Goal: Transaction & Acquisition: Purchase product/service

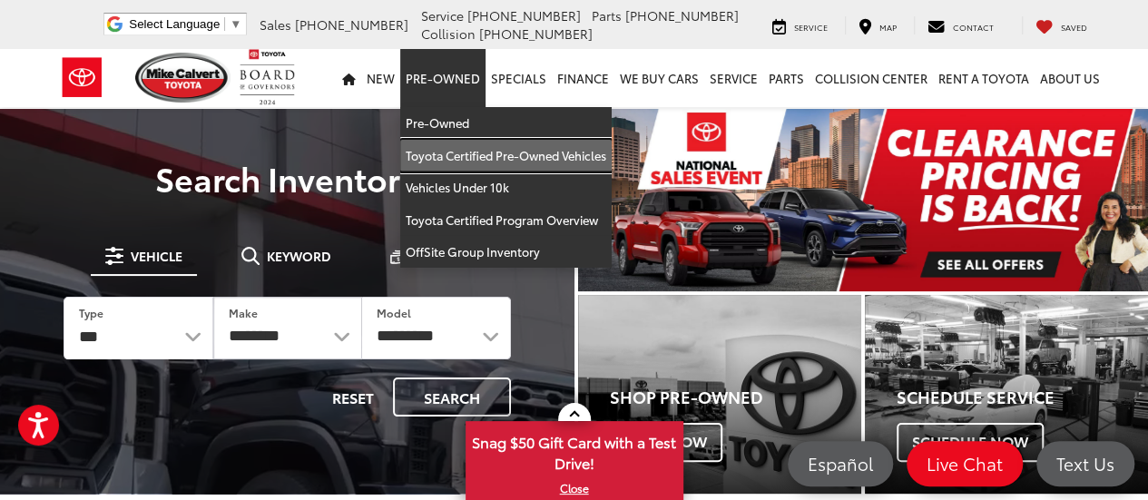
click at [458, 147] on link "Toyota Certified Pre-Owned Vehicles" at bounding box center [505, 156] width 211 height 33
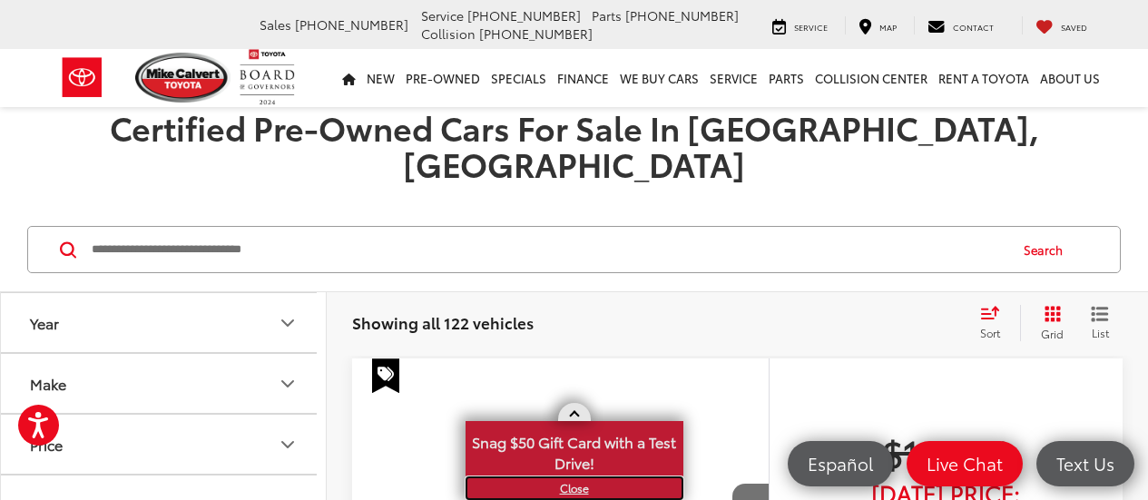
click at [568, 489] on link "X" at bounding box center [574, 488] width 214 height 20
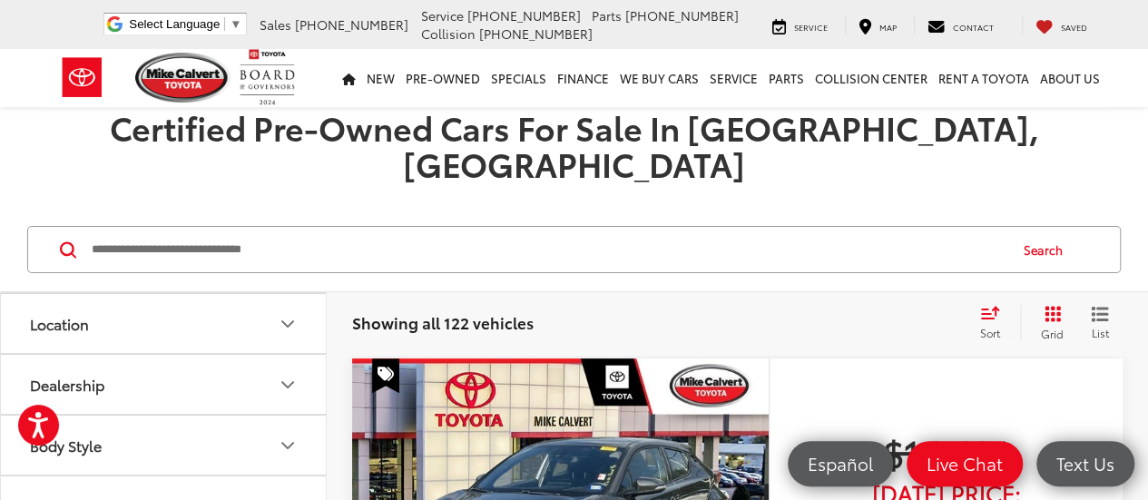
scroll to position [272, 0]
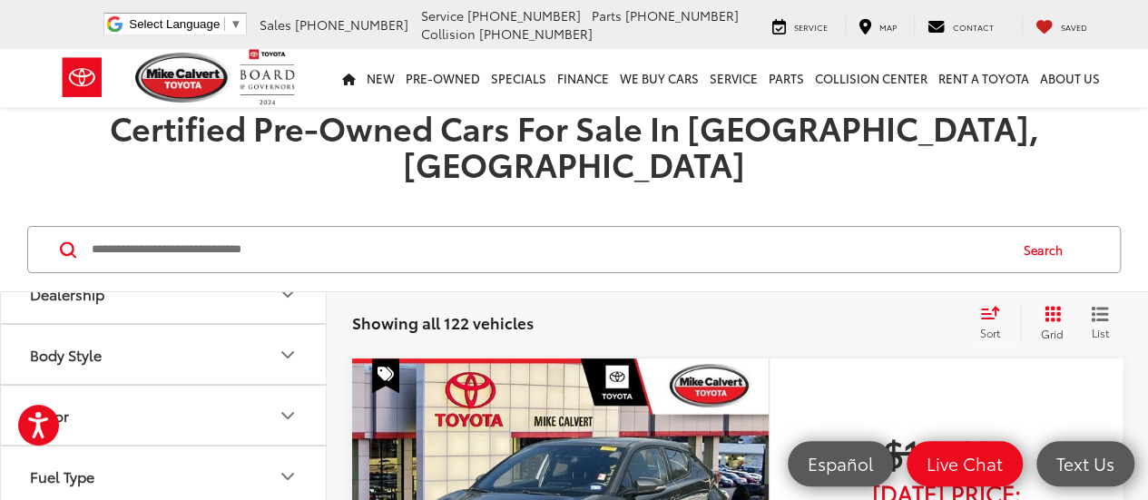
click at [288, 344] on icon "Body Style" at bounding box center [288, 355] width 22 height 22
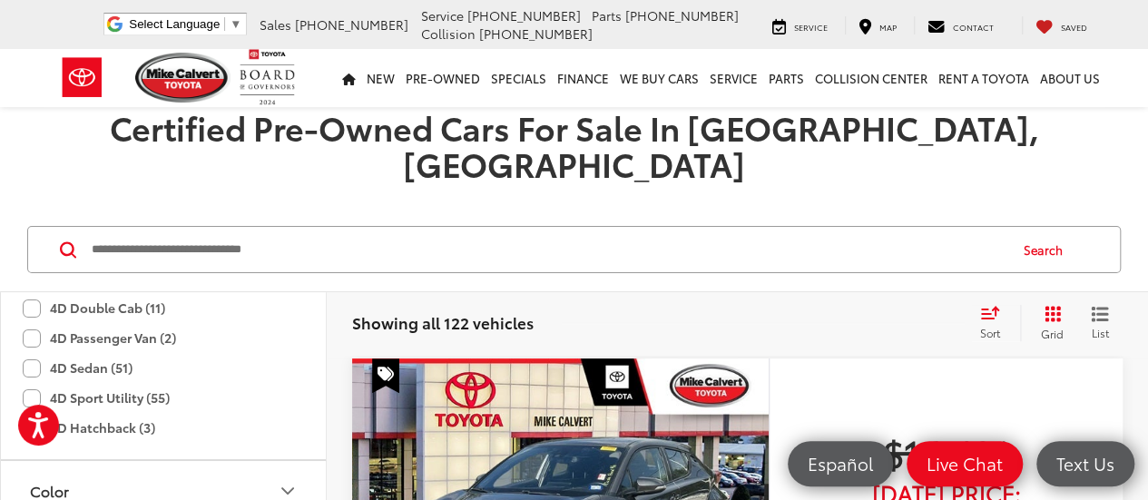
scroll to position [454, 0]
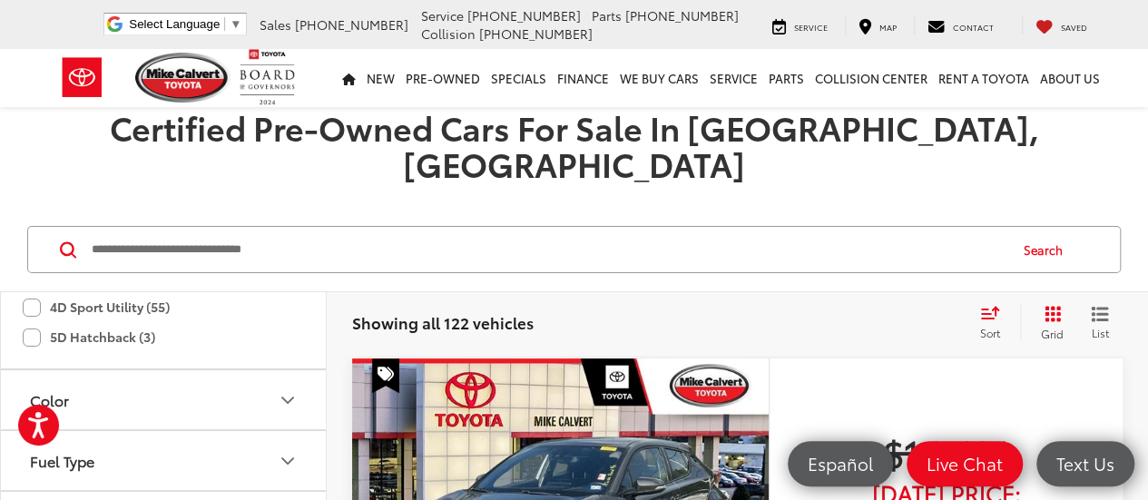
click at [33, 292] on label "4D Sport Utility (55)" at bounding box center [96, 307] width 147 height 30
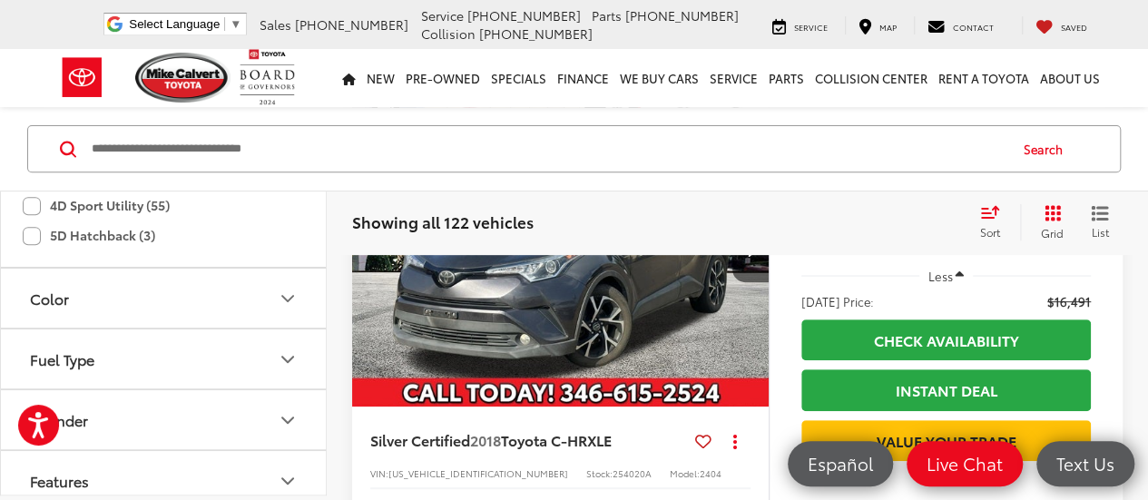
scroll to position [0, 0]
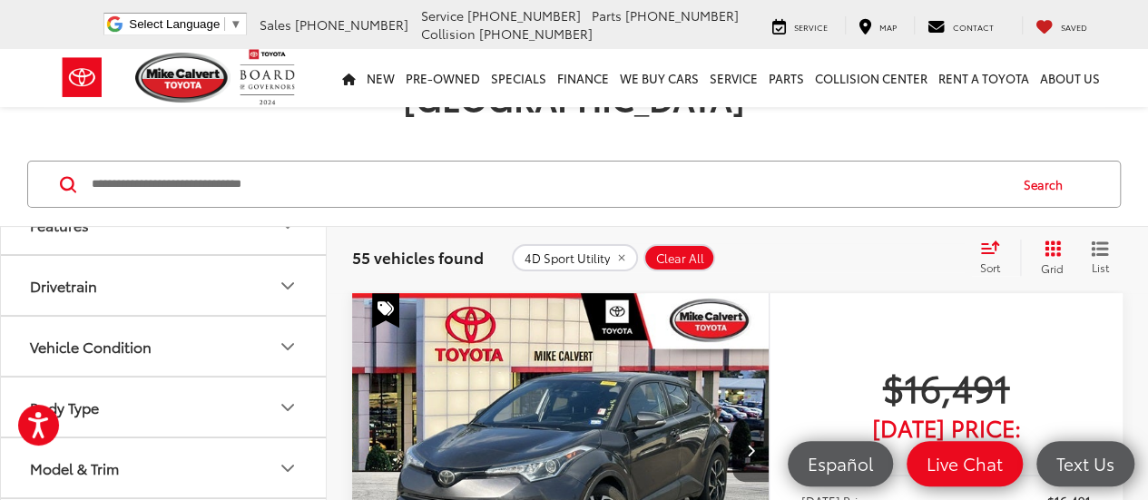
scroll to position [764, 0]
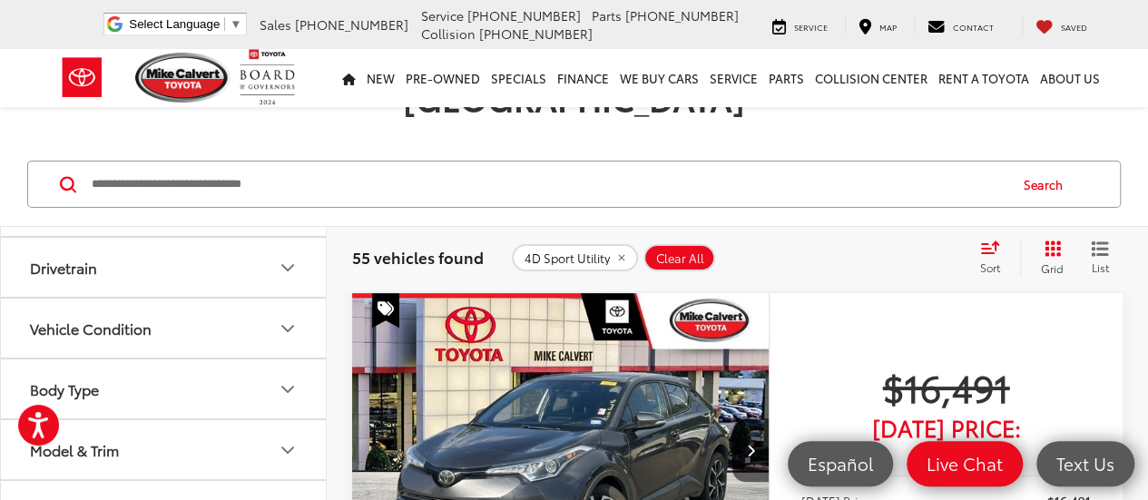
click at [289, 326] on icon "Vehicle Condition" at bounding box center [287, 328] width 11 height 5
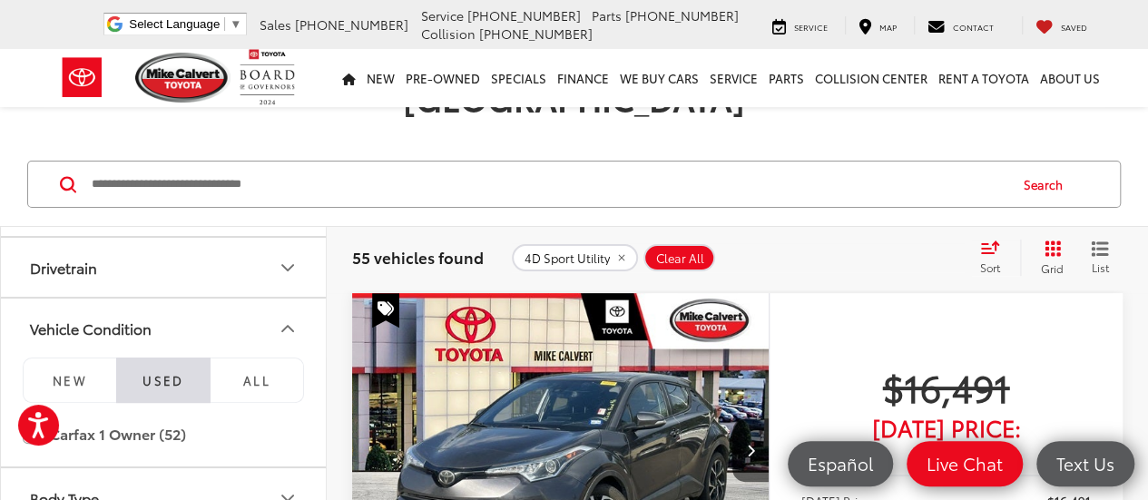
click at [289, 326] on icon "Vehicle Condition" at bounding box center [287, 328] width 11 height 5
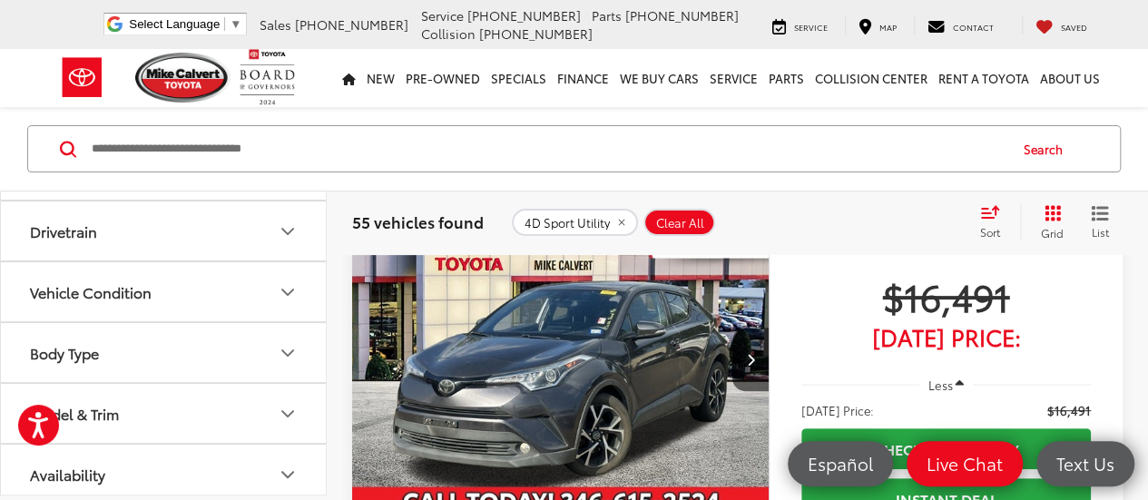
scroll to position [247, 0]
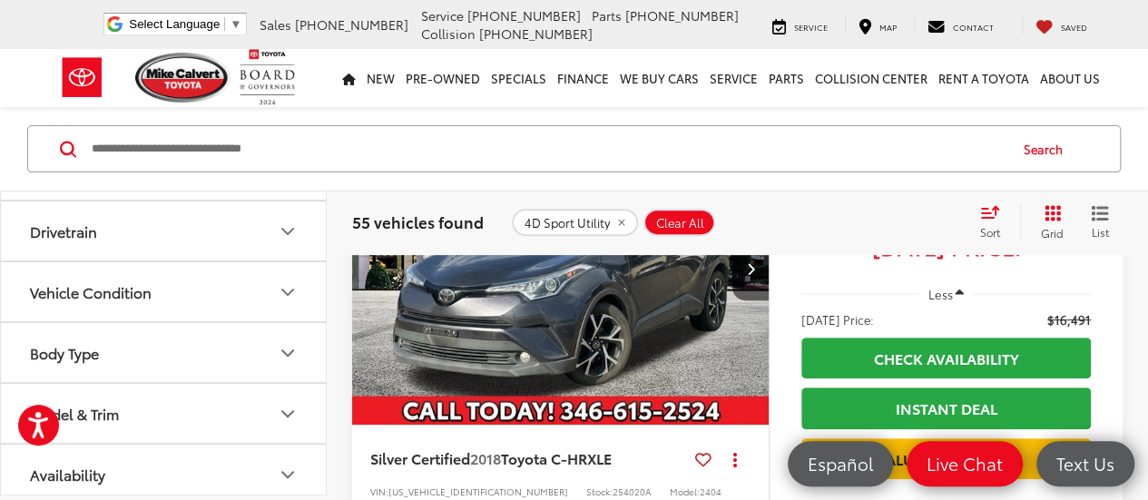
click at [289, 467] on icon "Availability" at bounding box center [288, 475] width 22 height 22
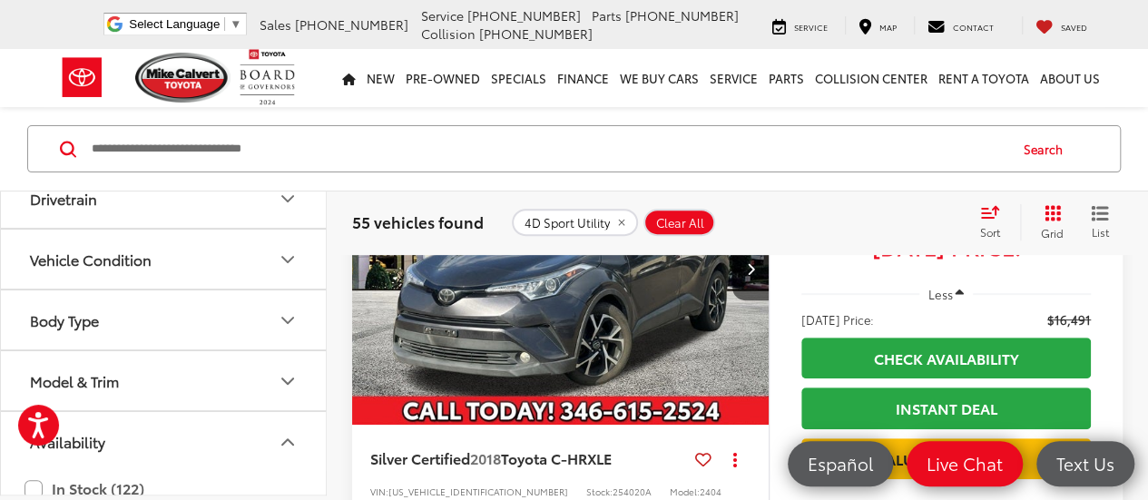
scroll to position [817, 0]
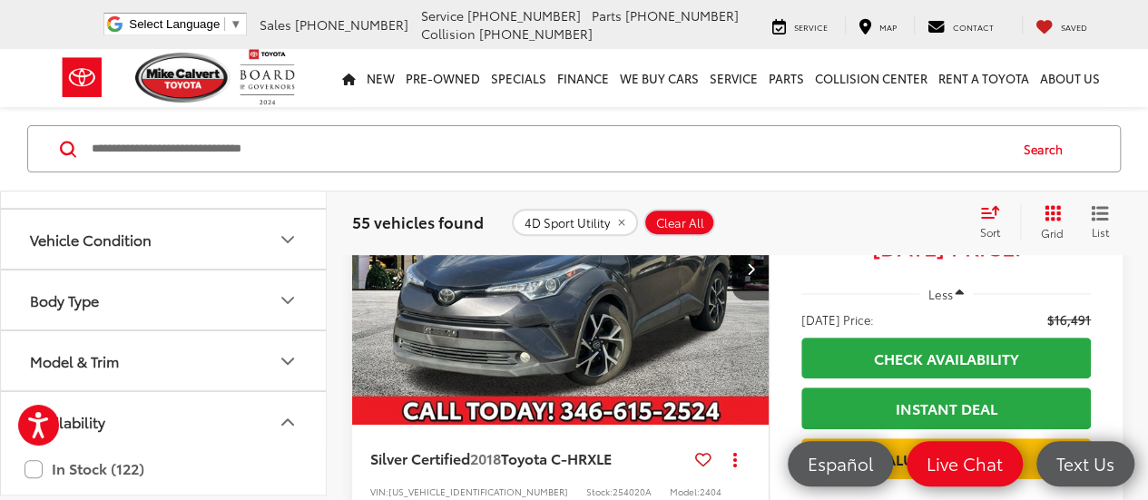
click at [283, 353] on icon "Model & Trim" at bounding box center [288, 361] width 22 height 22
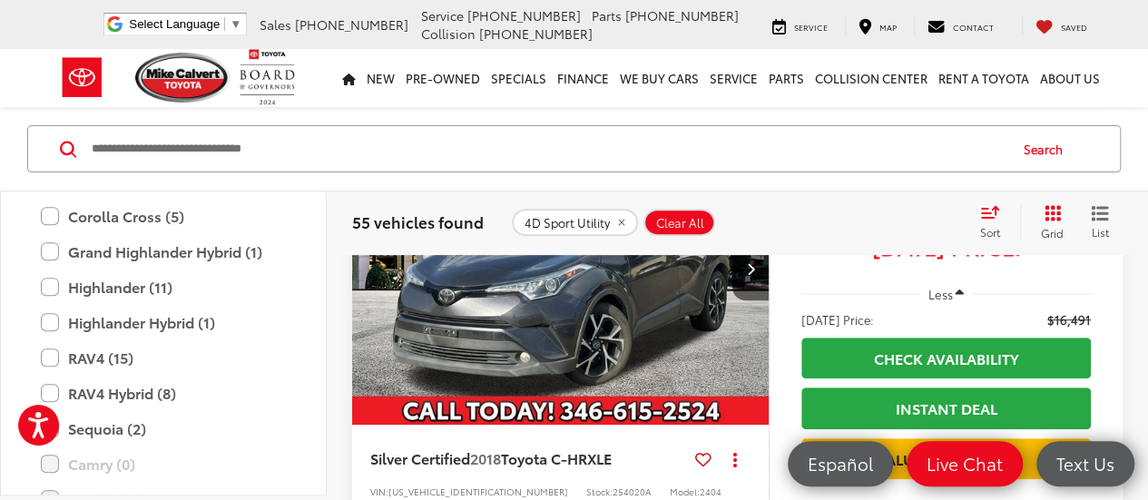
scroll to position [1130, 0]
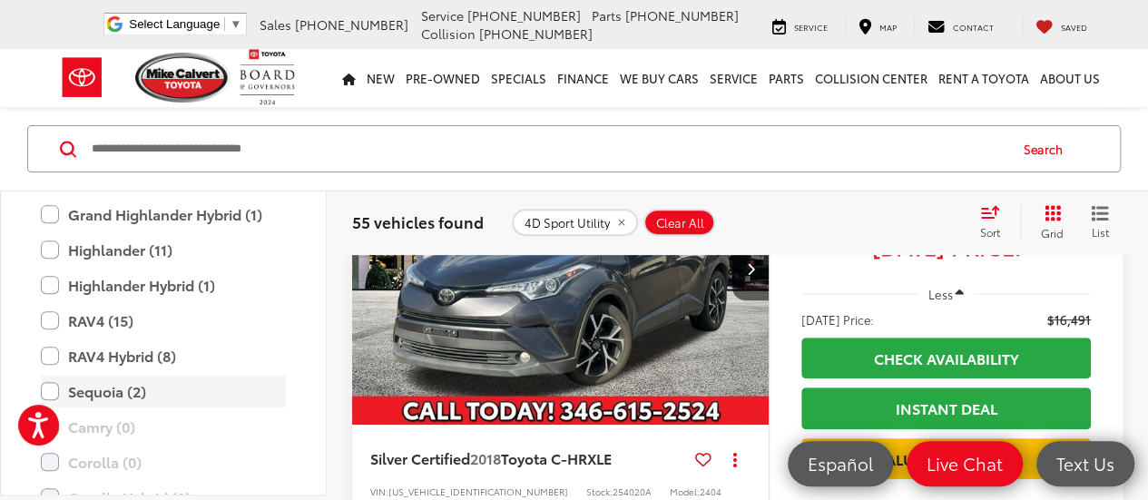
click at [47, 382] on label "Sequoia (2)" at bounding box center [163, 392] width 245 height 32
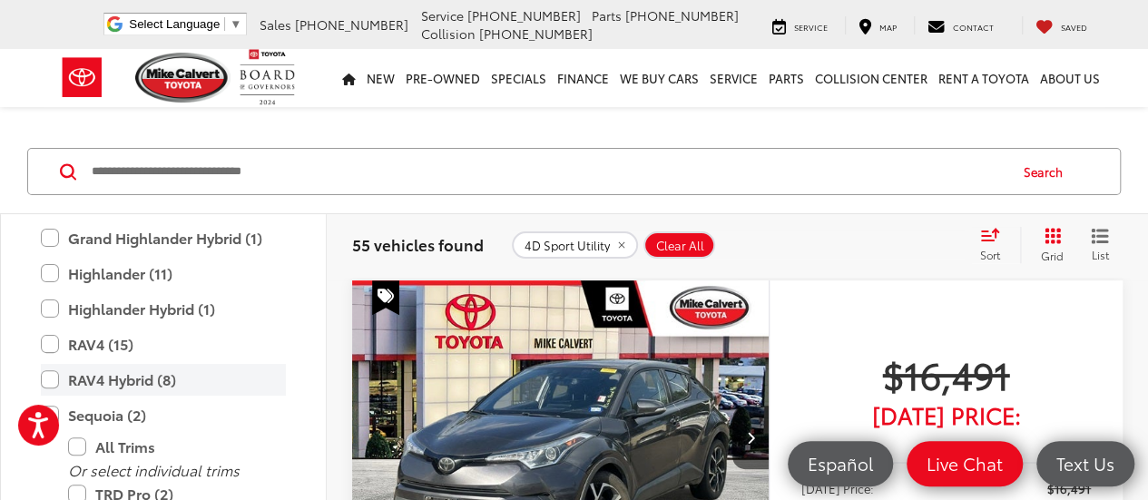
scroll to position [65, 0]
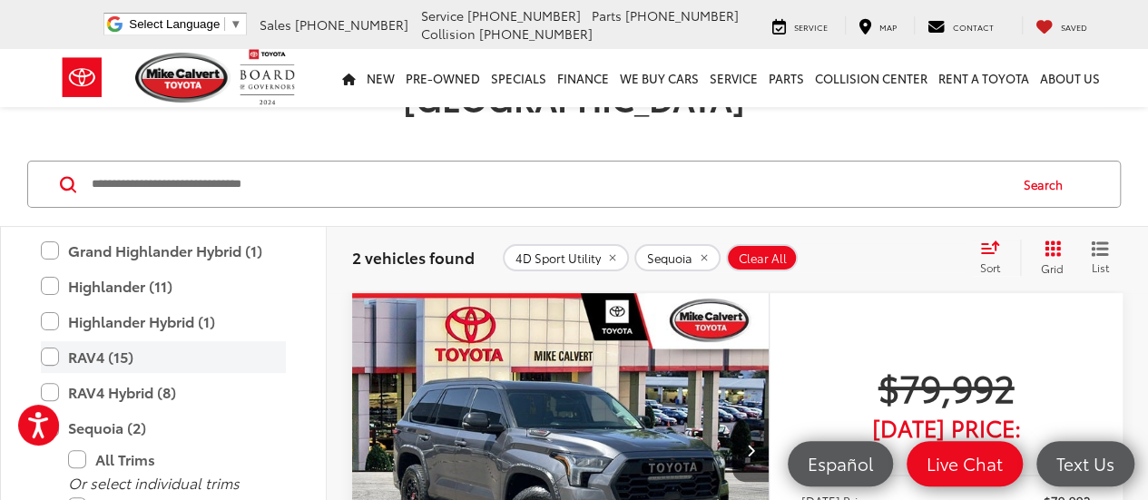
click at [54, 341] on label "RAV4 (15)" at bounding box center [163, 357] width 245 height 32
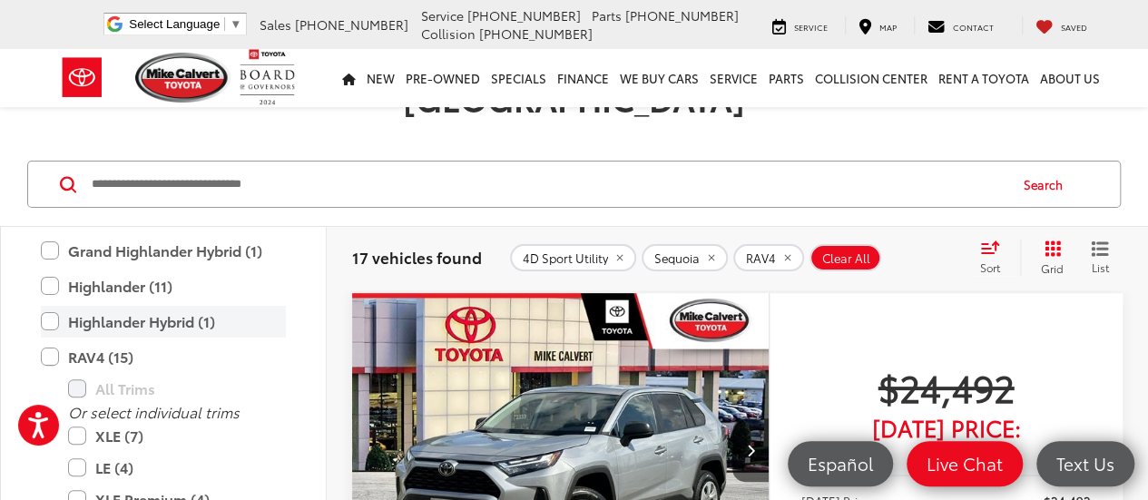
click at [54, 306] on label "Highlander Hybrid (1)" at bounding box center [163, 322] width 245 height 32
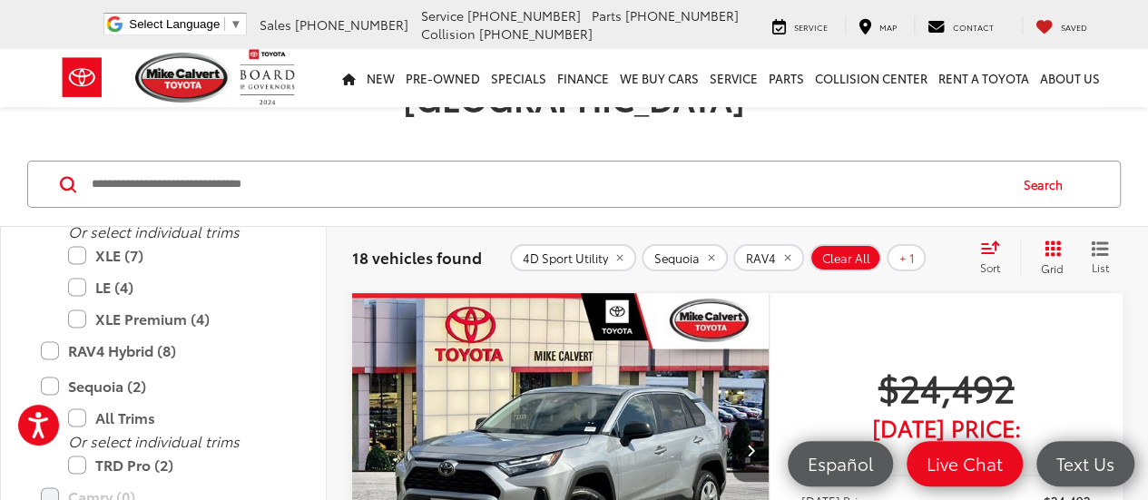
scroll to position [1327, 0]
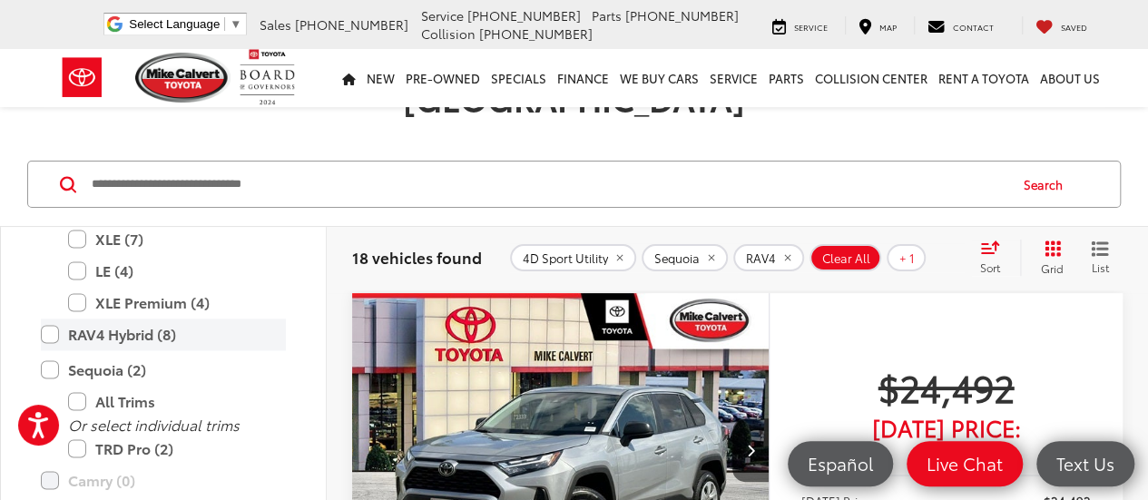
click at [52, 318] on label "RAV4 Hybrid (8)" at bounding box center [163, 334] width 245 height 32
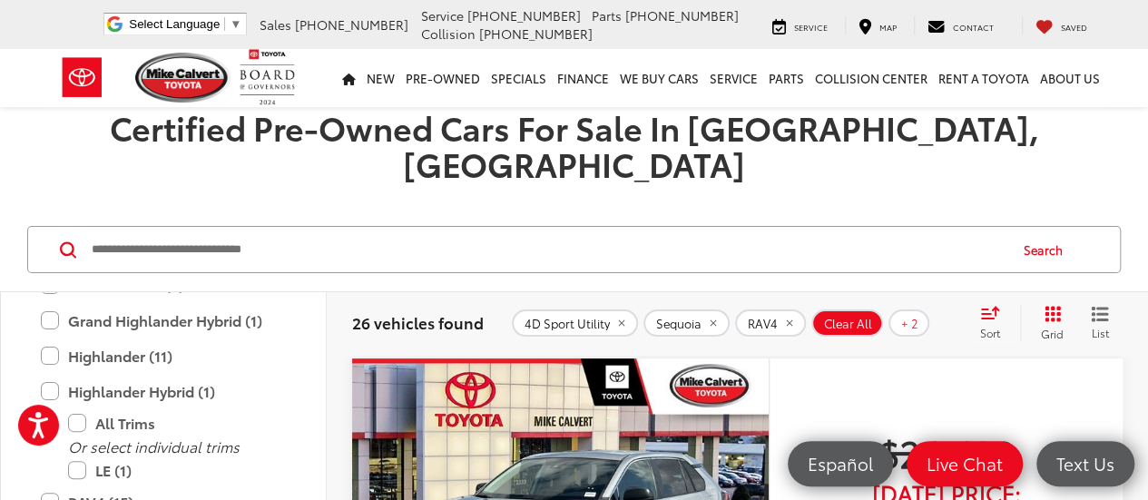
scroll to position [1109, 0]
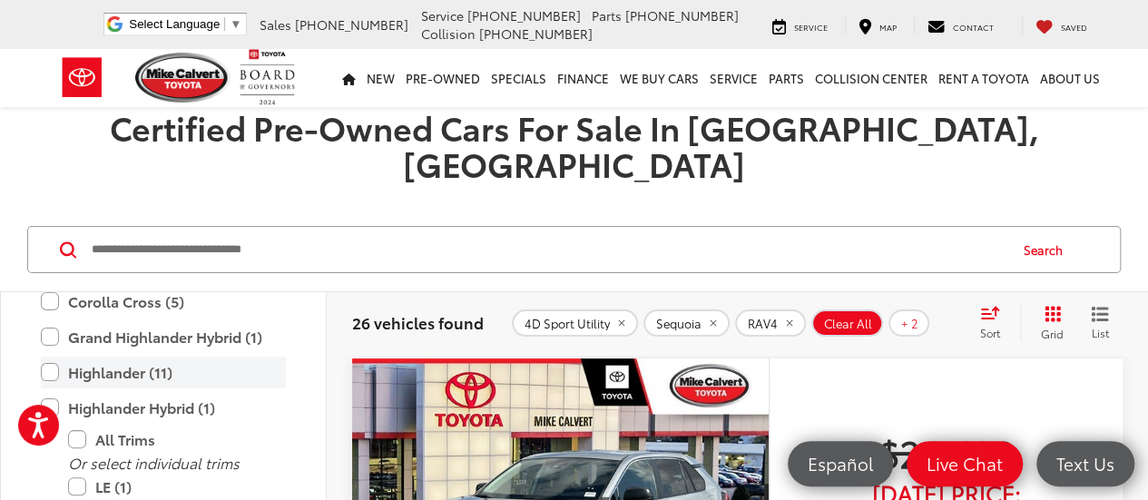
click at [51, 357] on label "Highlander (11)" at bounding box center [163, 373] width 245 height 32
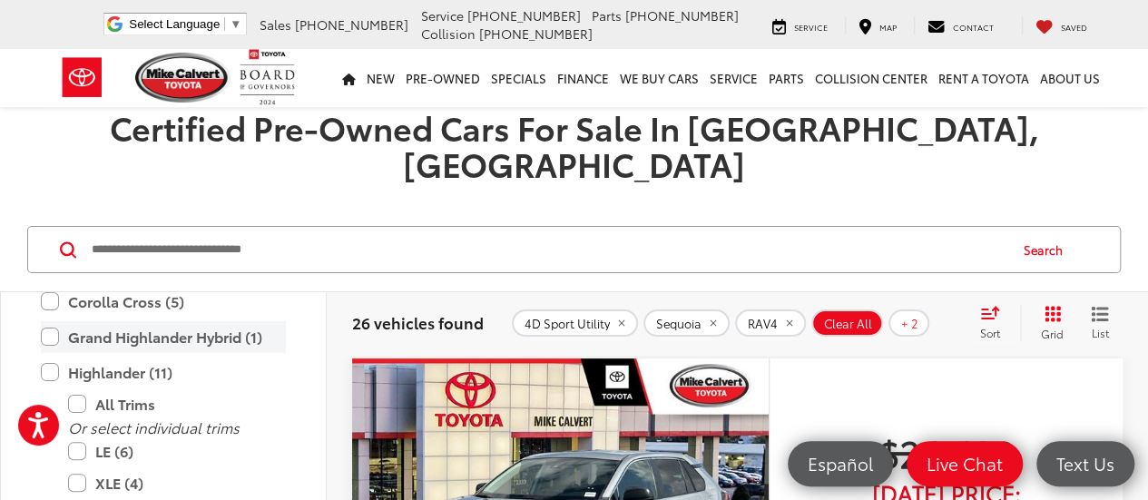
click at [49, 321] on label "Grand Highlander Hybrid (1)" at bounding box center [163, 337] width 245 height 32
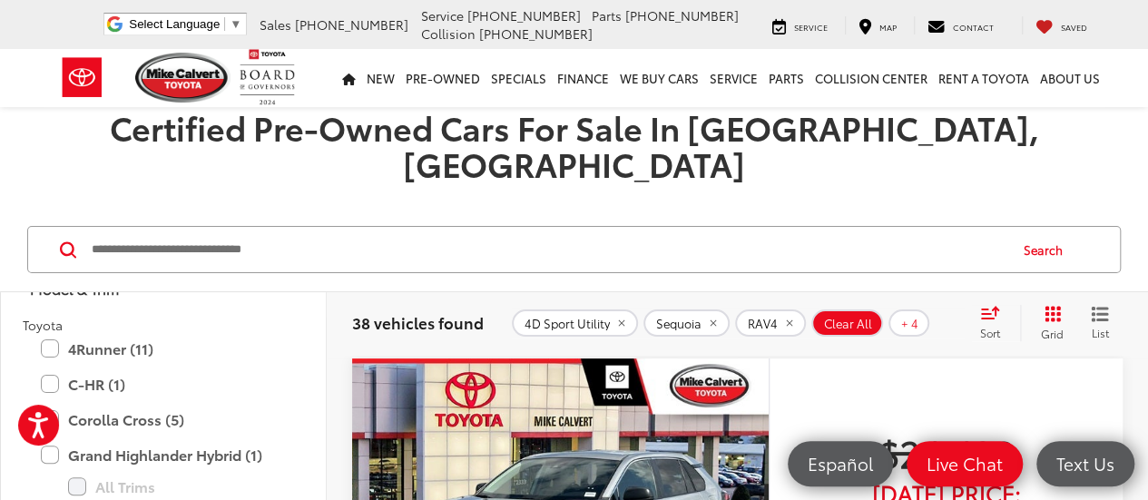
scroll to position [1018, 0]
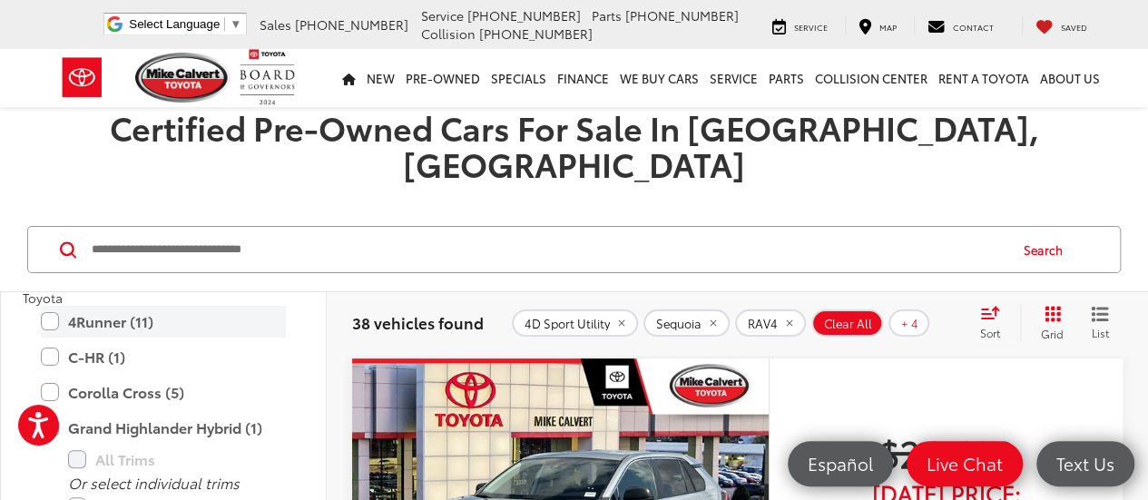
click at [54, 306] on label "4Runner (11)" at bounding box center [163, 322] width 245 height 32
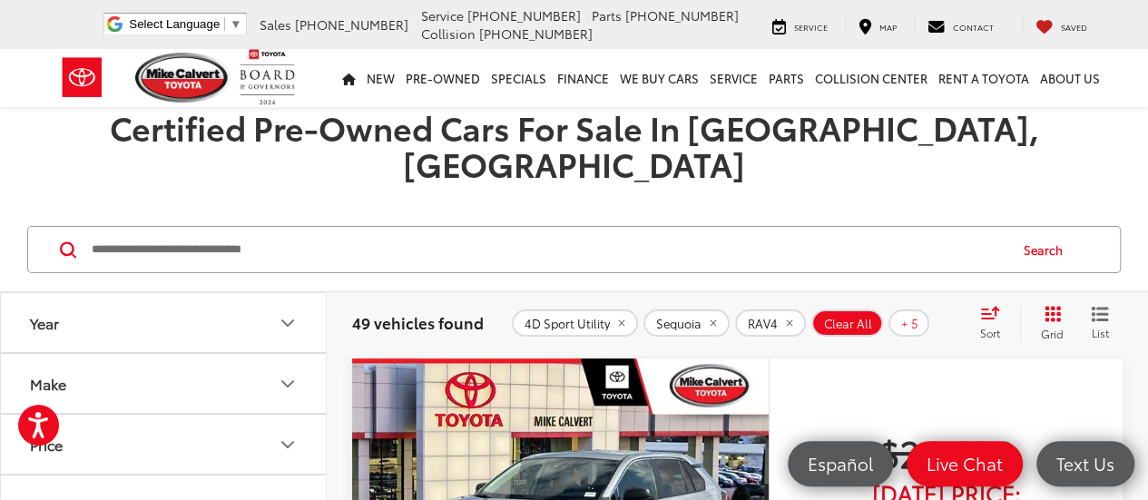
click at [287, 442] on icon "Price" at bounding box center [287, 444] width 11 height 5
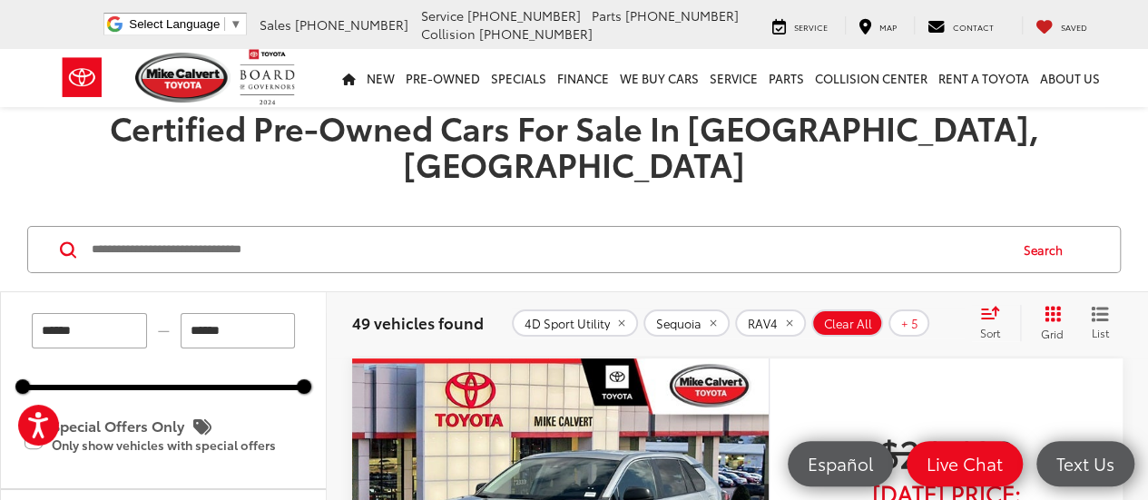
scroll to position [155, 0]
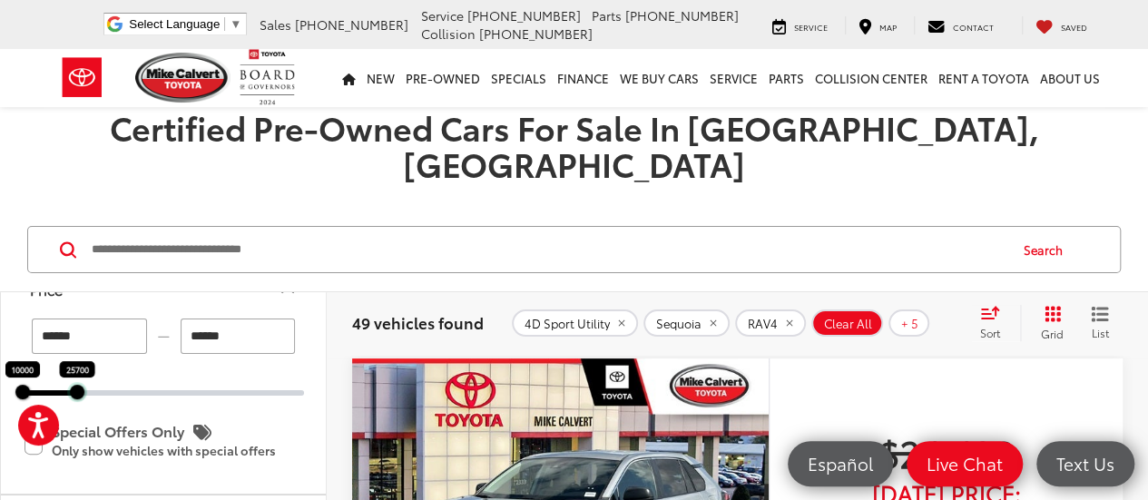
drag, startPoint x: 303, startPoint y: 360, endPoint x: 76, endPoint y: 358, distance: 226.8
click at [76, 385] on div at bounding box center [77, 392] width 15 height 15
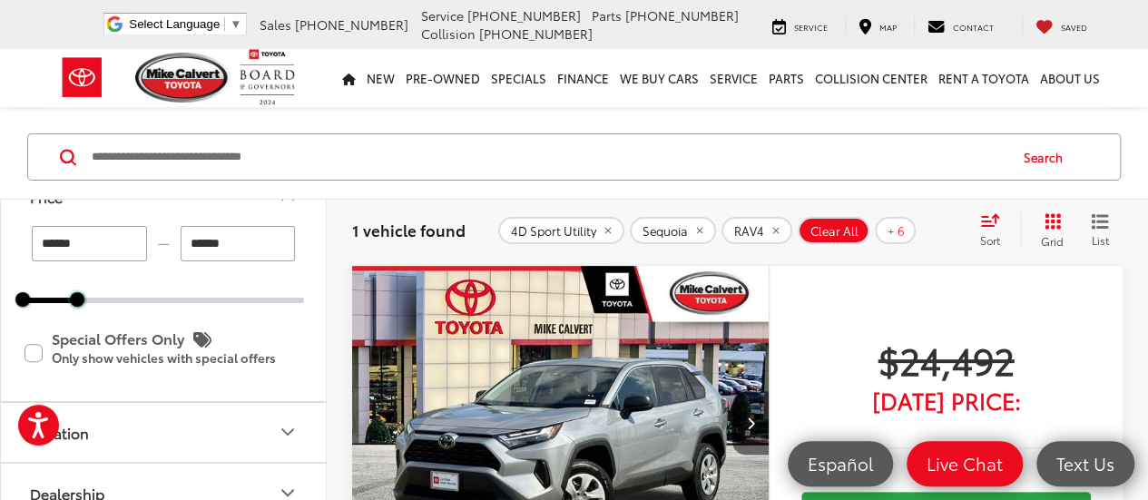
scroll to position [181, 0]
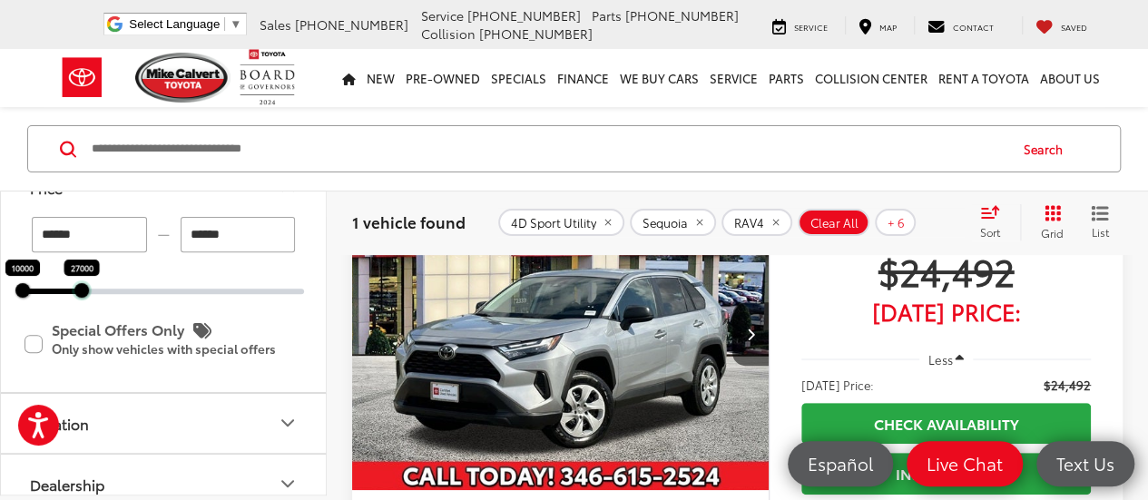
click at [84, 293] on div at bounding box center [81, 290] width 15 height 15
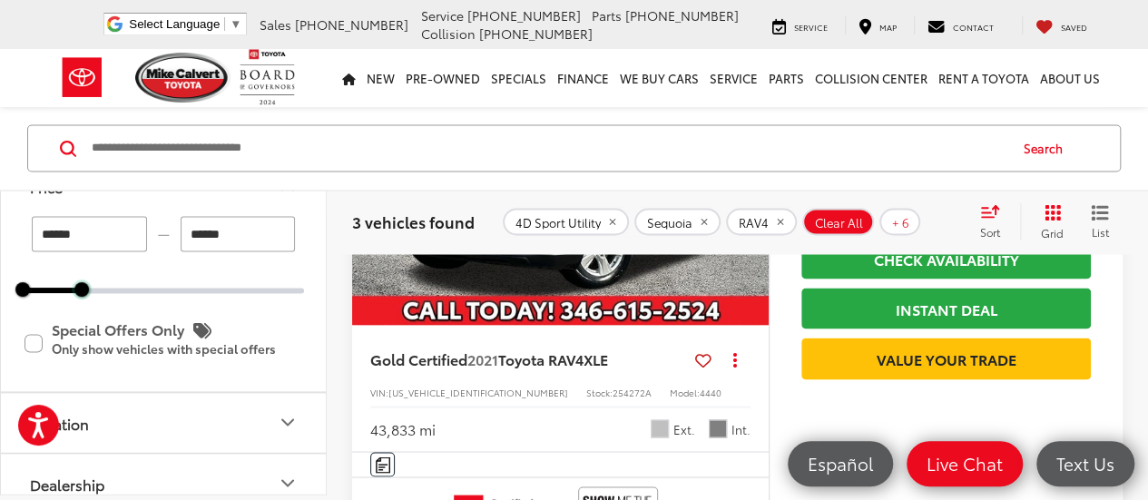
scroll to position [1608, 0]
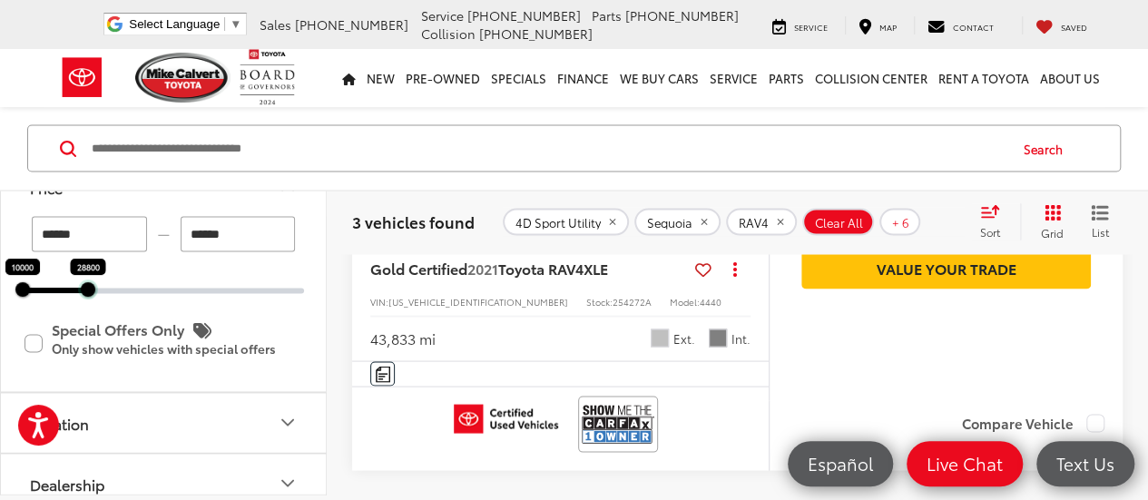
click at [89, 289] on div at bounding box center [88, 290] width 15 height 15
